Goal: Navigation & Orientation: Find specific page/section

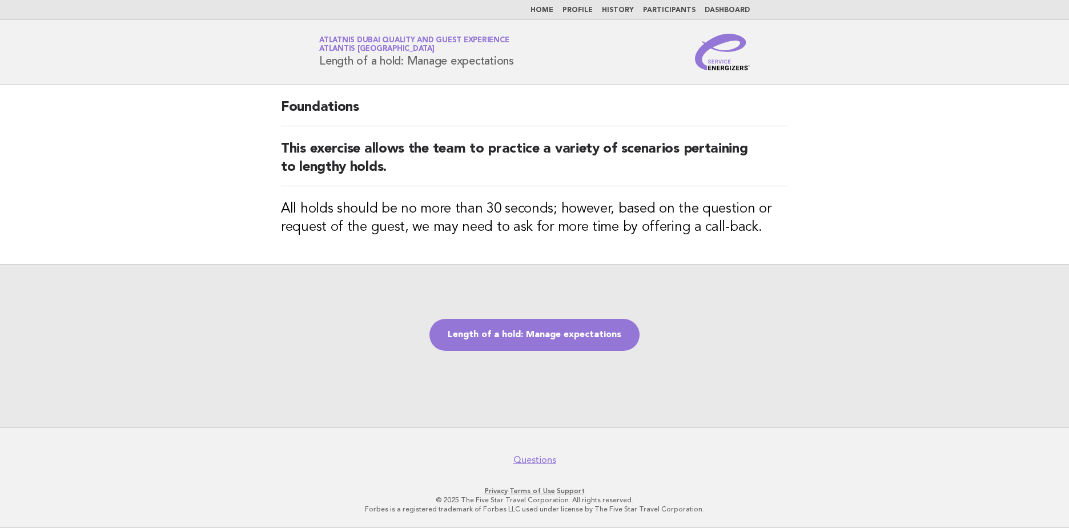
click at [714, 9] on link "Dashboard" at bounding box center [727, 10] width 45 height 7
